Goal: Check status: Check status

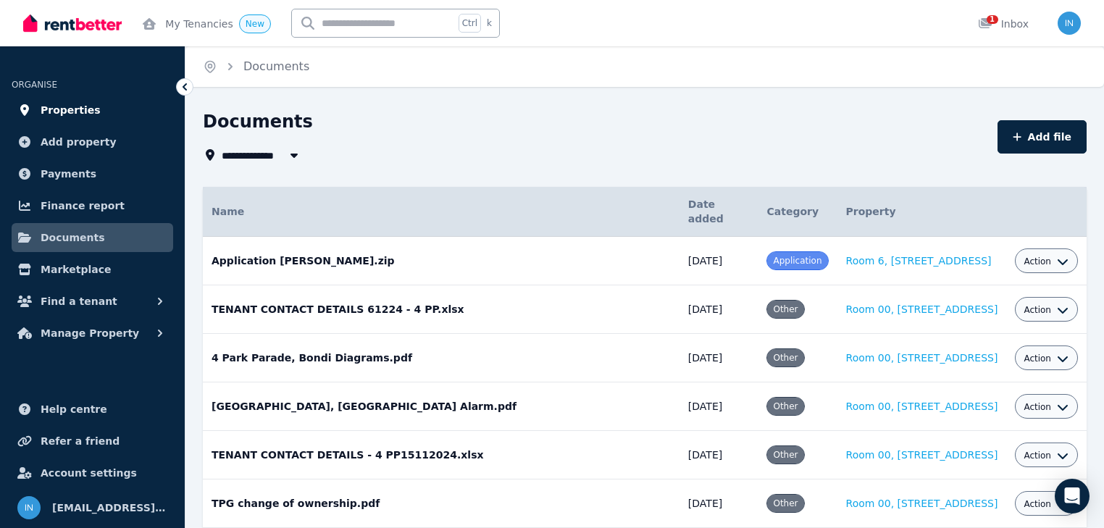
click at [54, 114] on span "Properties" at bounding box center [71, 109] width 60 height 17
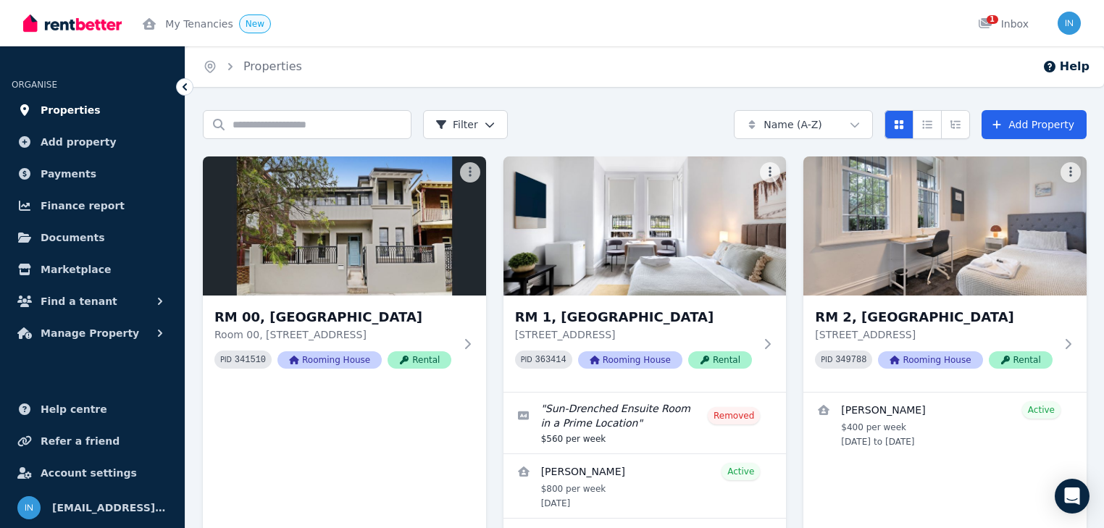
click at [73, 109] on span "Properties" at bounding box center [71, 109] width 60 height 17
click at [929, 127] on icon "Compact list view" at bounding box center [927, 124] width 12 height 10
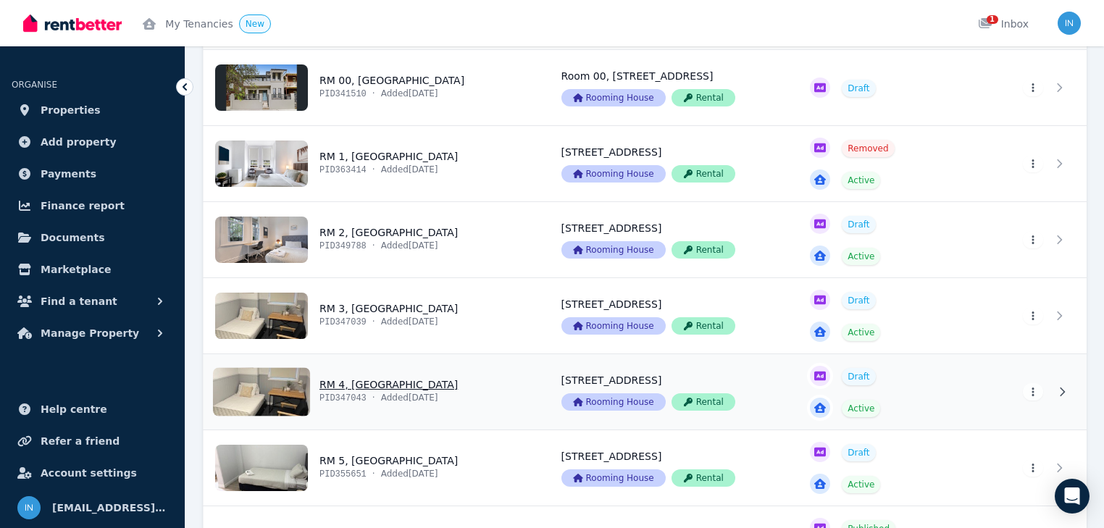
scroll to position [174, 0]
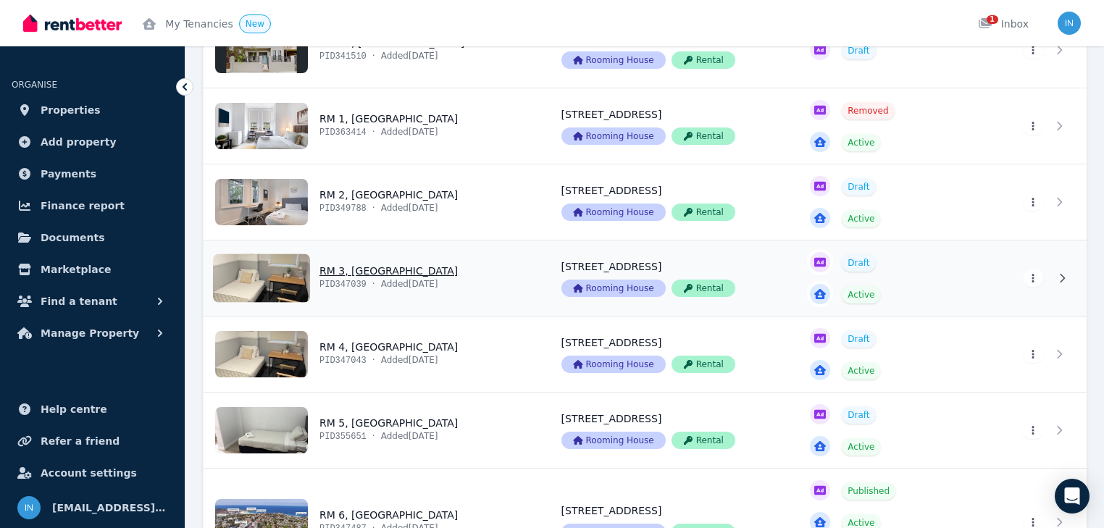
click at [366, 277] on link "View property details" at bounding box center [373, 277] width 340 height 75
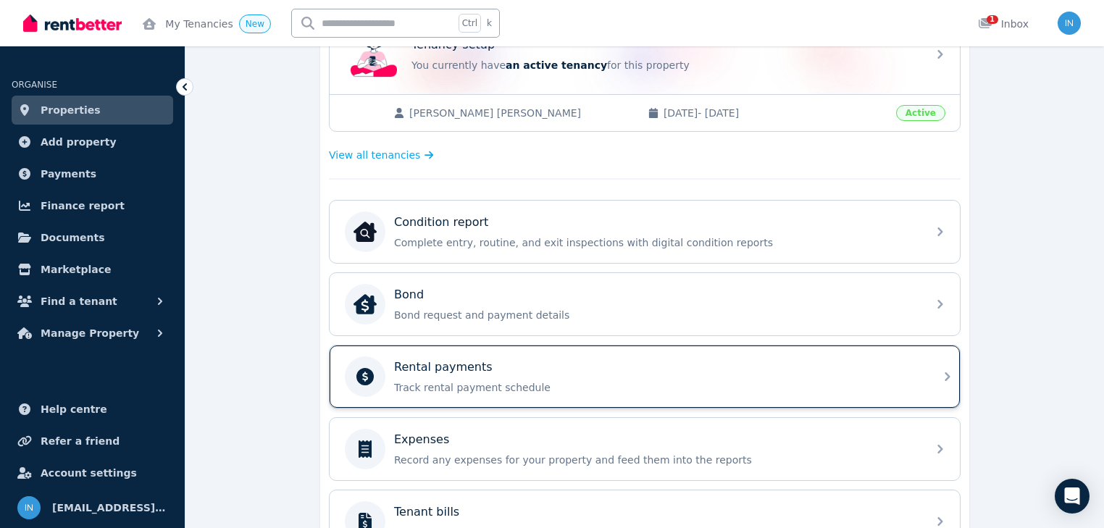
scroll to position [406, 0]
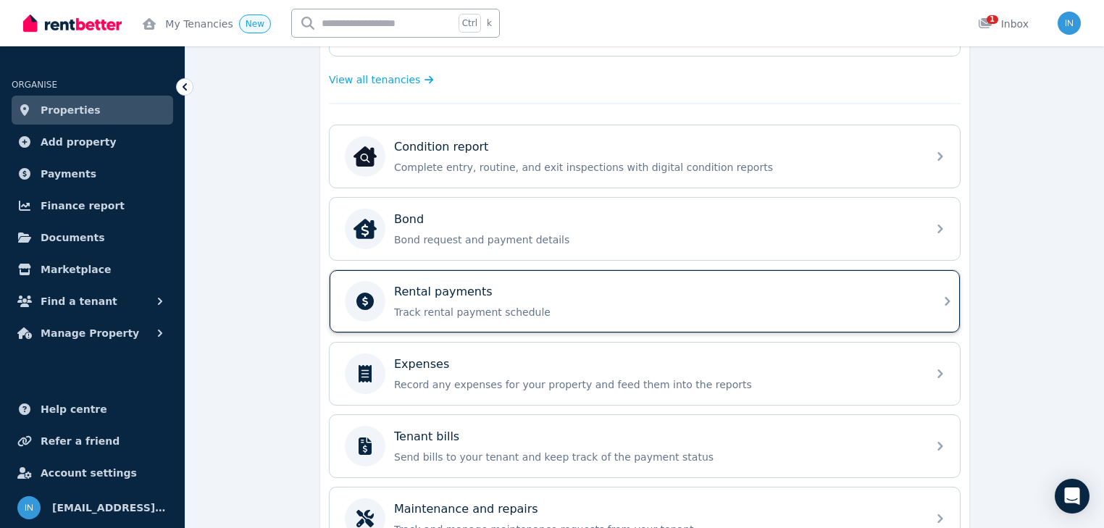
click at [461, 294] on p "Rental payments" at bounding box center [443, 291] width 98 height 17
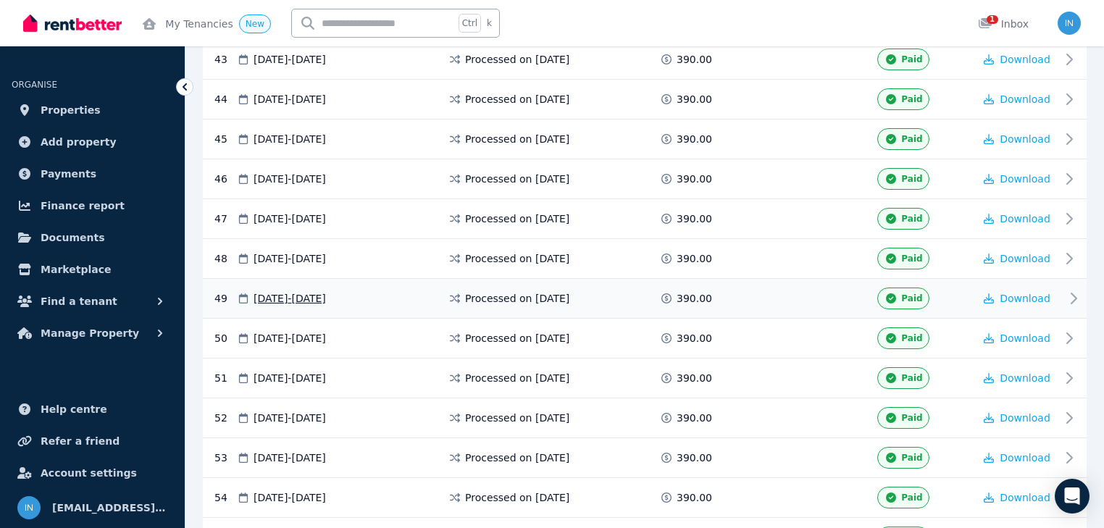
scroll to position [2174, 0]
